Goal: Browse casually: Explore the website without a specific task or goal

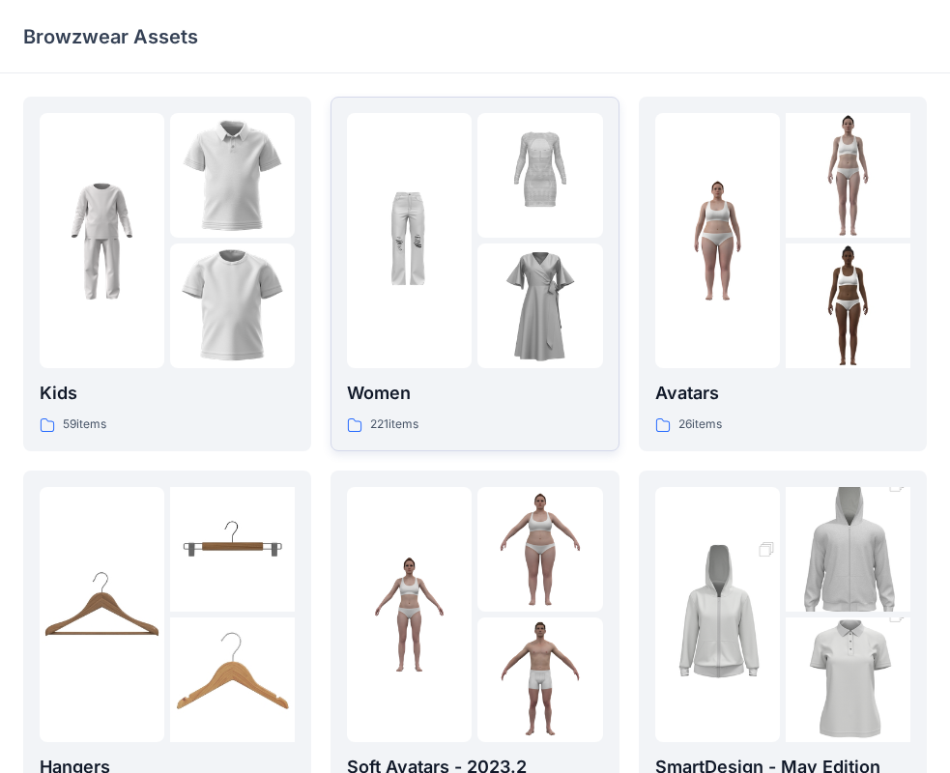
click at [420, 308] on div at bounding box center [409, 240] width 125 height 255
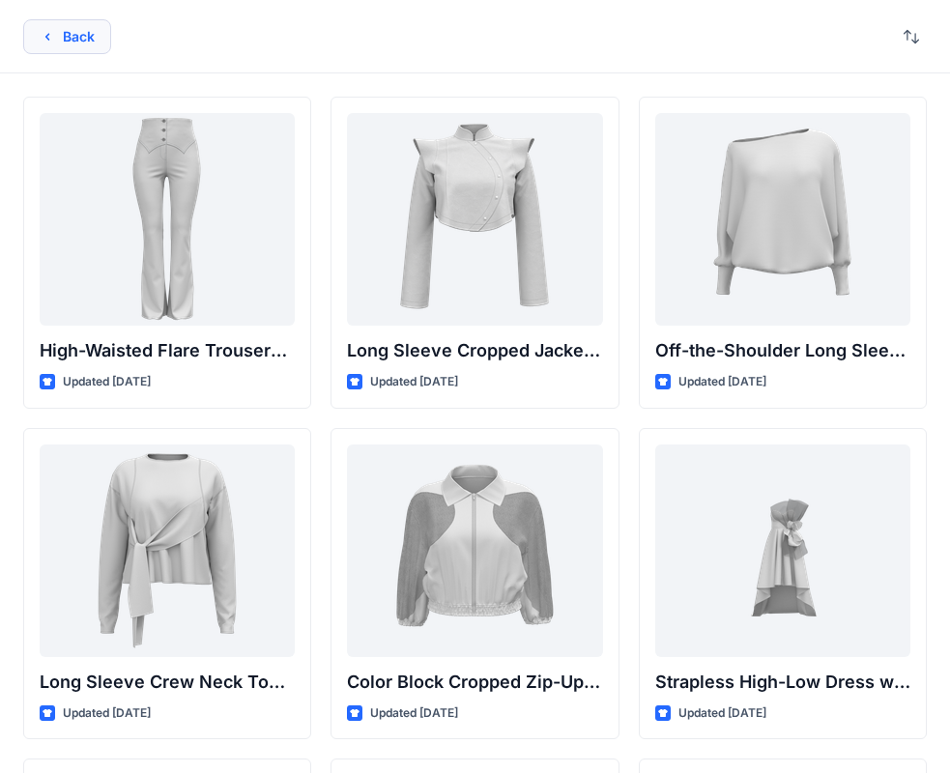
click at [79, 34] on button "Back" at bounding box center [67, 36] width 88 height 35
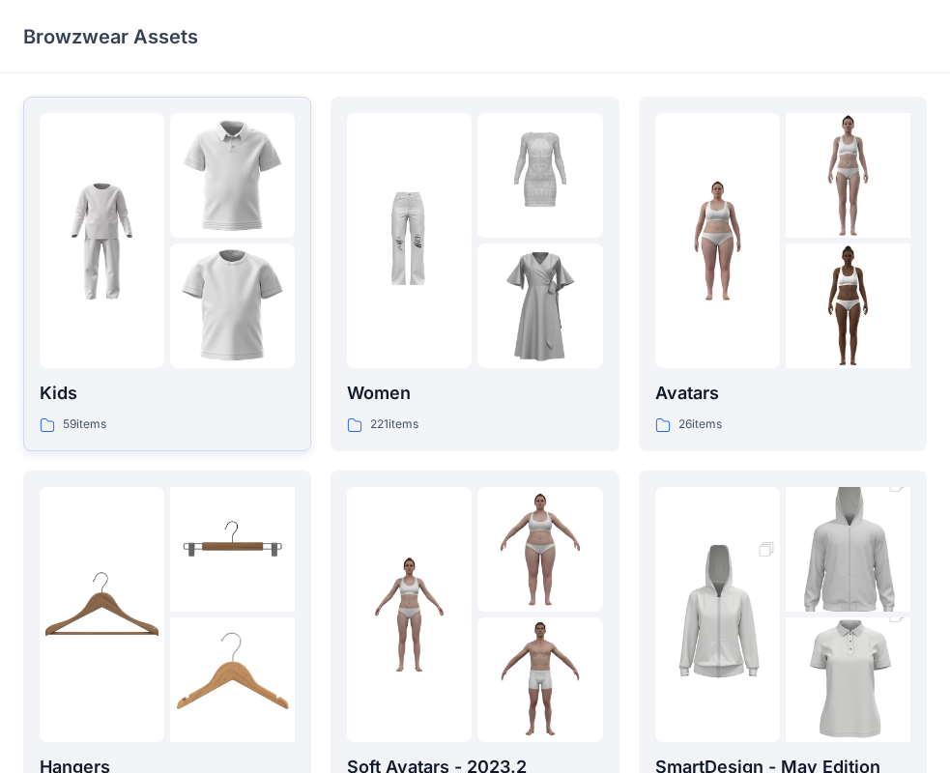
click at [265, 311] on img at bounding box center [232, 306] width 125 height 125
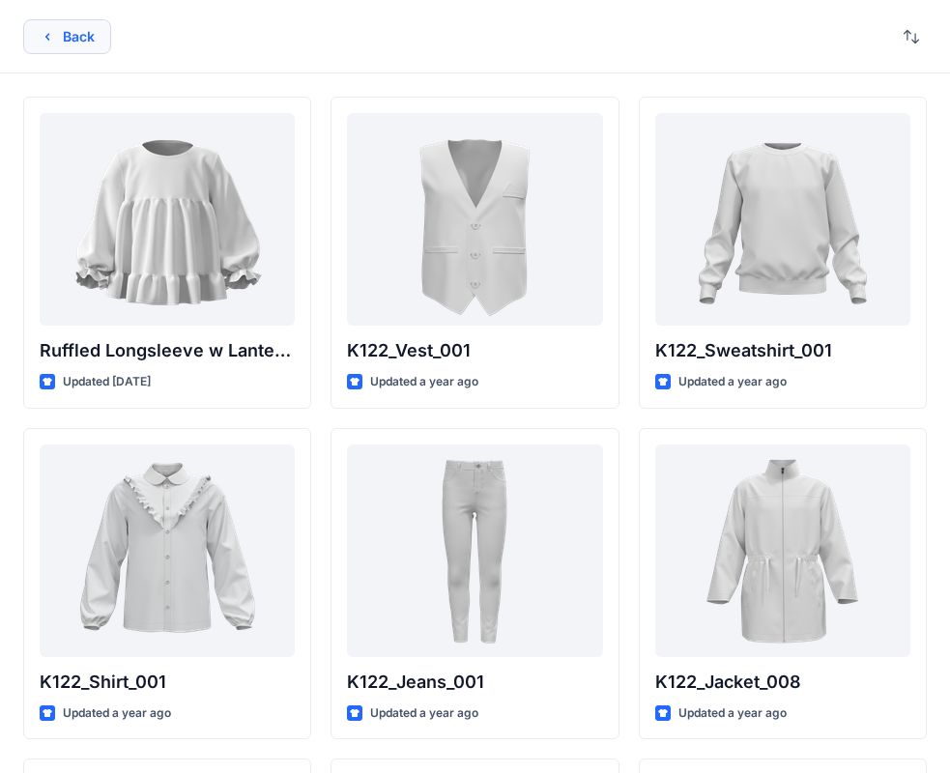
click at [63, 39] on button "Back" at bounding box center [67, 36] width 88 height 35
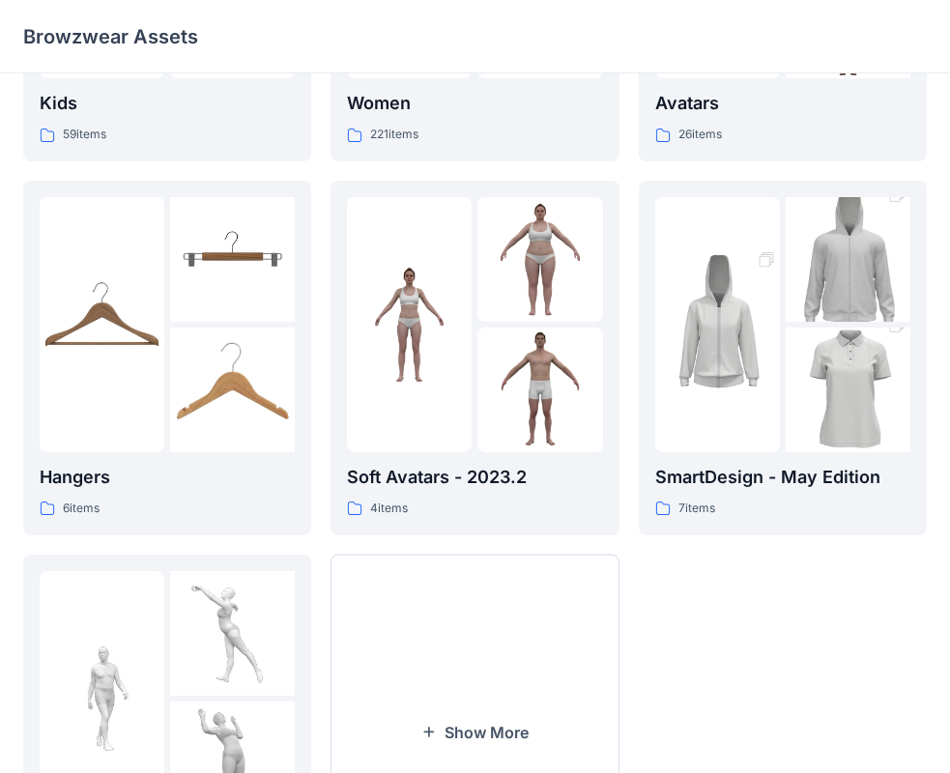
scroll to position [387, 0]
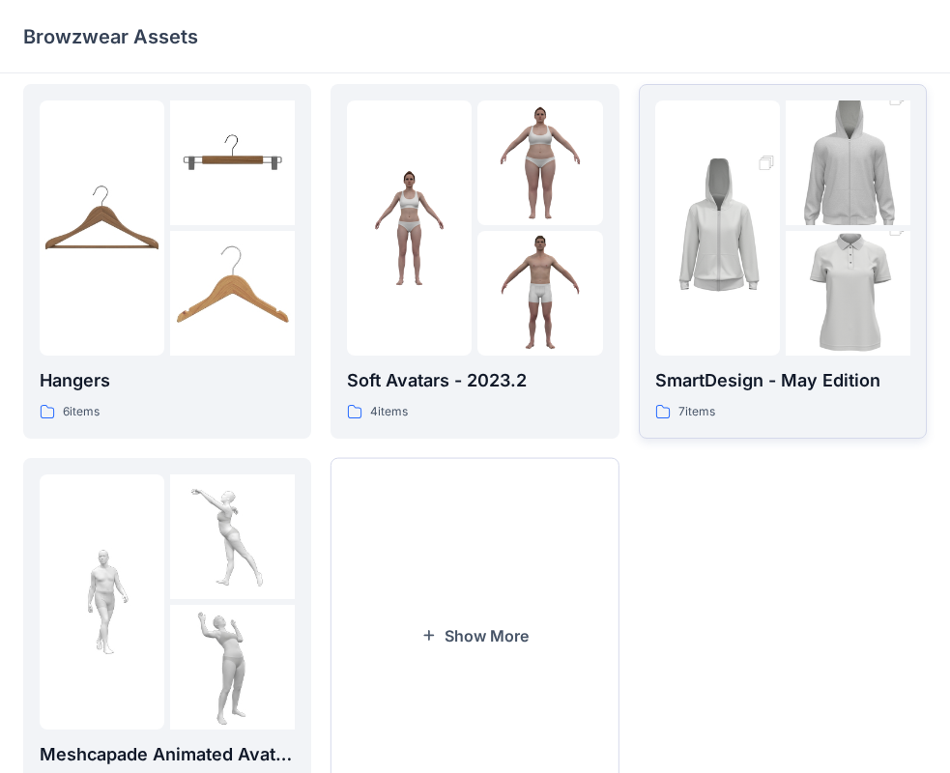
click at [782, 314] on div at bounding box center [782, 228] width 255 height 255
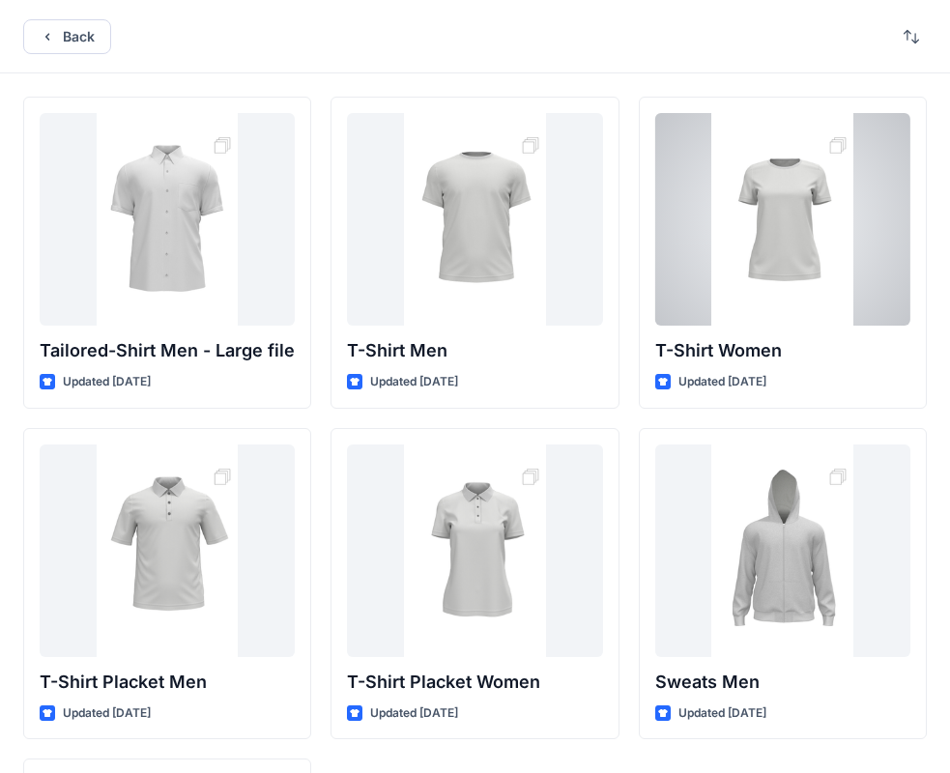
click at [736, 222] on div at bounding box center [782, 219] width 255 height 213
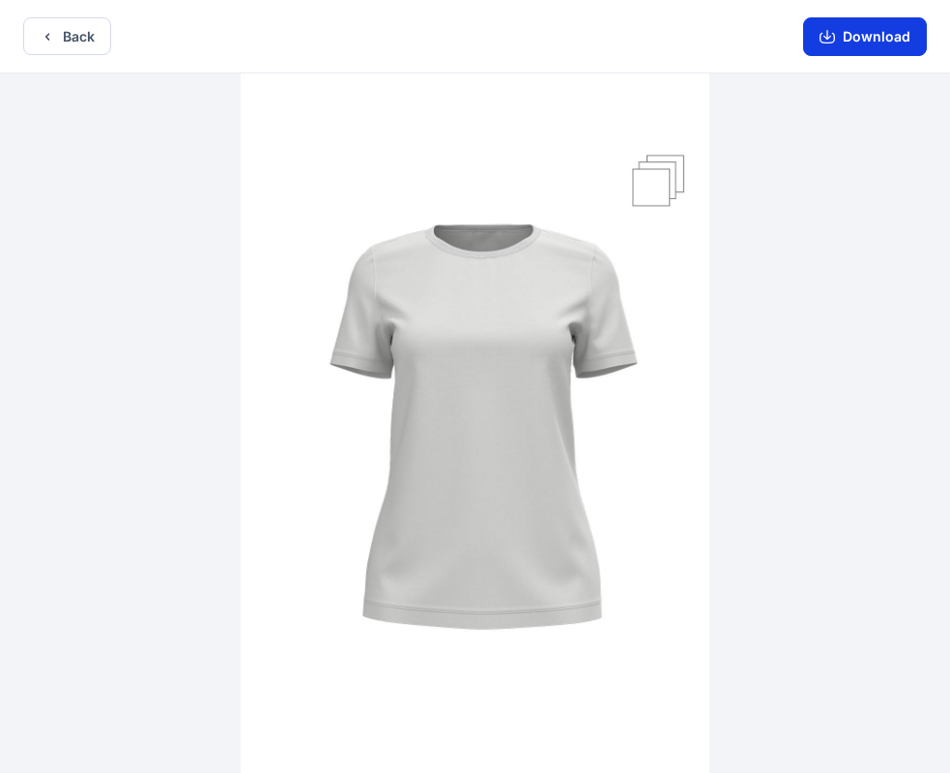
click at [871, 37] on button "Download" at bounding box center [865, 36] width 124 height 39
click at [655, 182] on img at bounding box center [475, 425] width 469 height 704
click at [506, 311] on img at bounding box center [475, 425] width 469 height 704
click at [502, 312] on img at bounding box center [475, 425] width 469 height 704
click at [506, 311] on img at bounding box center [475, 425] width 469 height 704
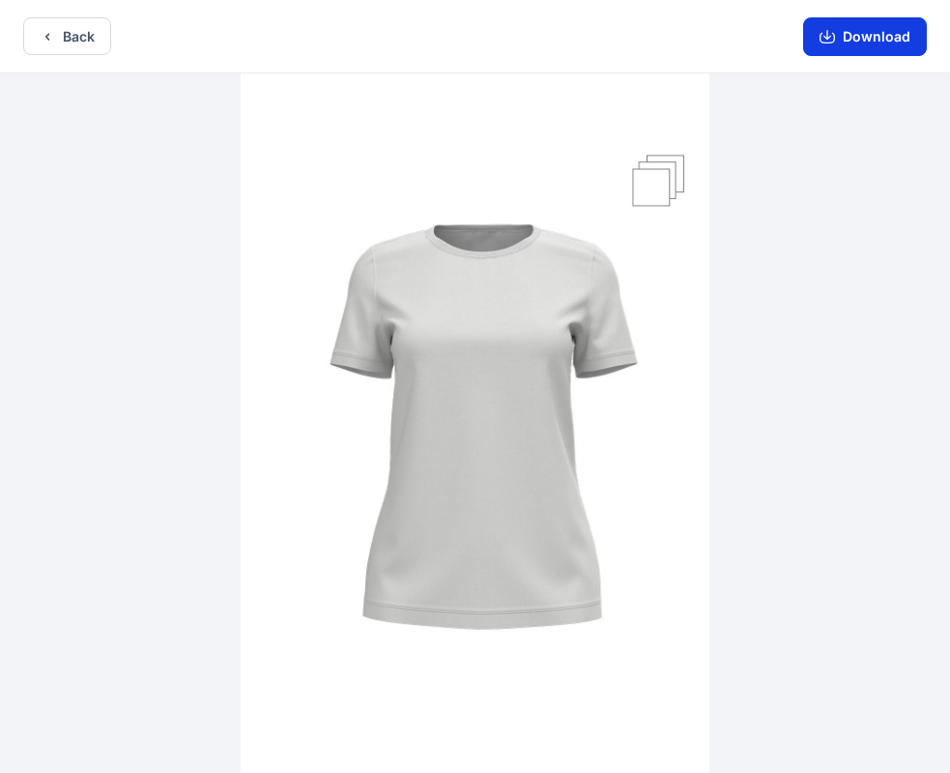
click at [879, 32] on button "Download" at bounding box center [865, 36] width 124 height 39
